Goal: Transaction & Acquisition: Purchase product/service

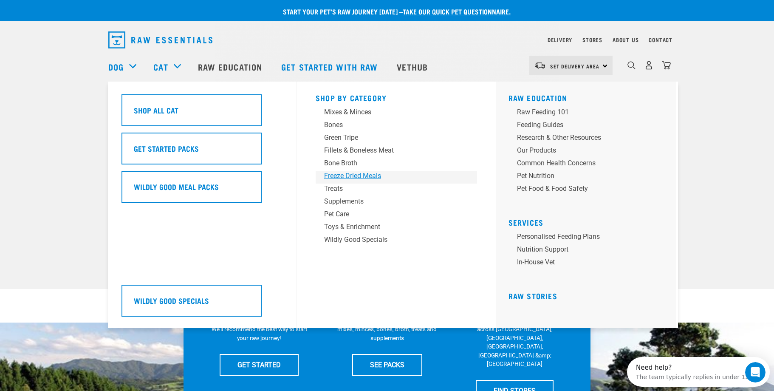
click at [337, 177] on div "Freeze Dried Meals" at bounding box center [390, 176] width 133 height 10
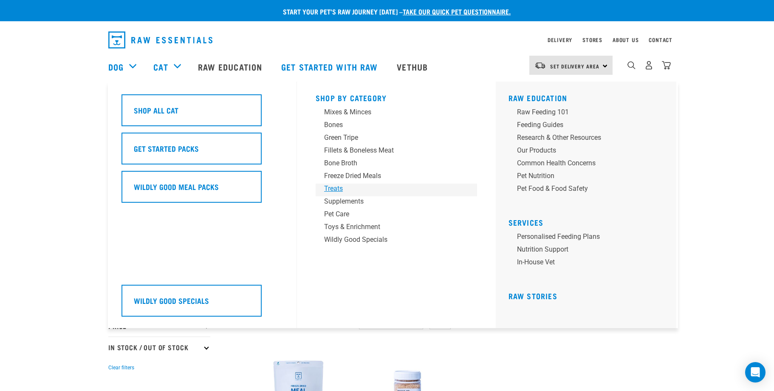
click at [337, 187] on div "Treats" at bounding box center [390, 189] width 133 height 10
